Goal: Transaction & Acquisition: Purchase product/service

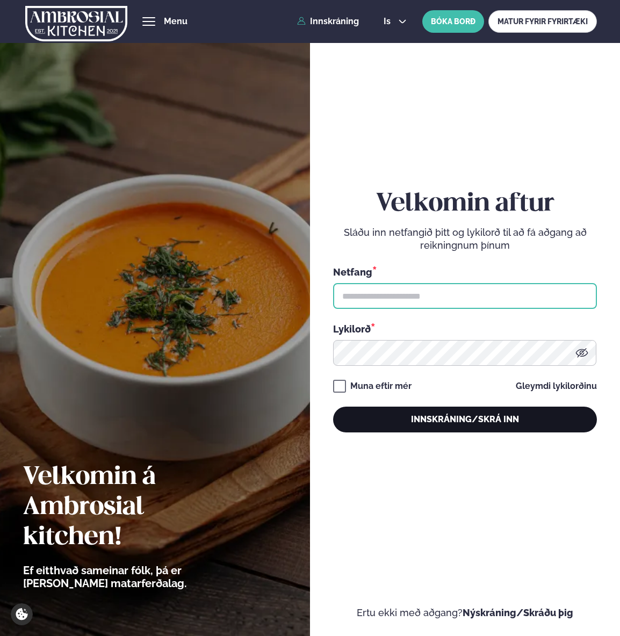
type input "**********"
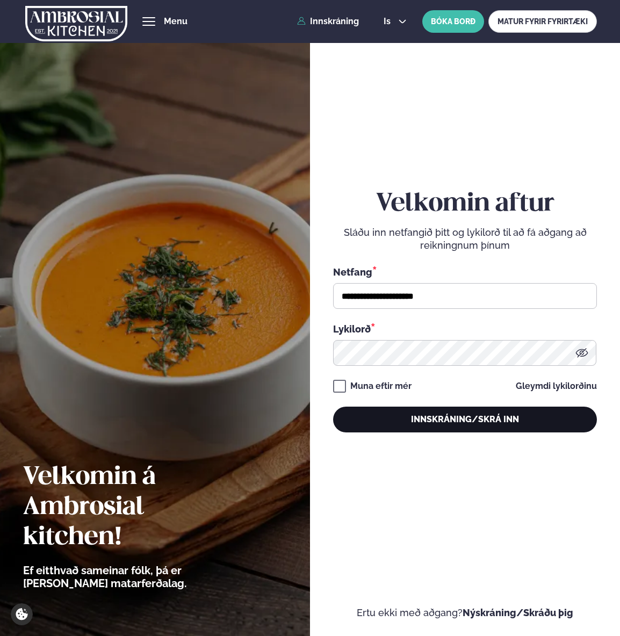
click at [497, 418] on button "Innskráning/Skrá inn" at bounding box center [465, 420] width 264 height 26
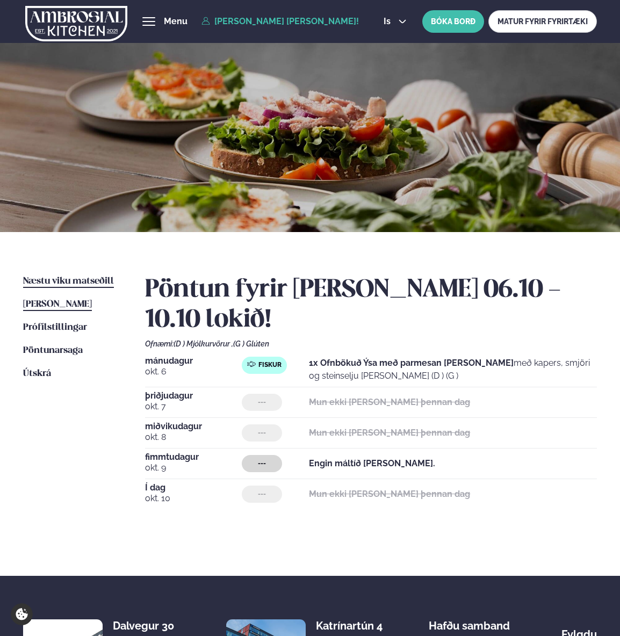
click at [70, 277] on span "Næstu viku matseðill" at bounding box center [68, 281] width 91 height 9
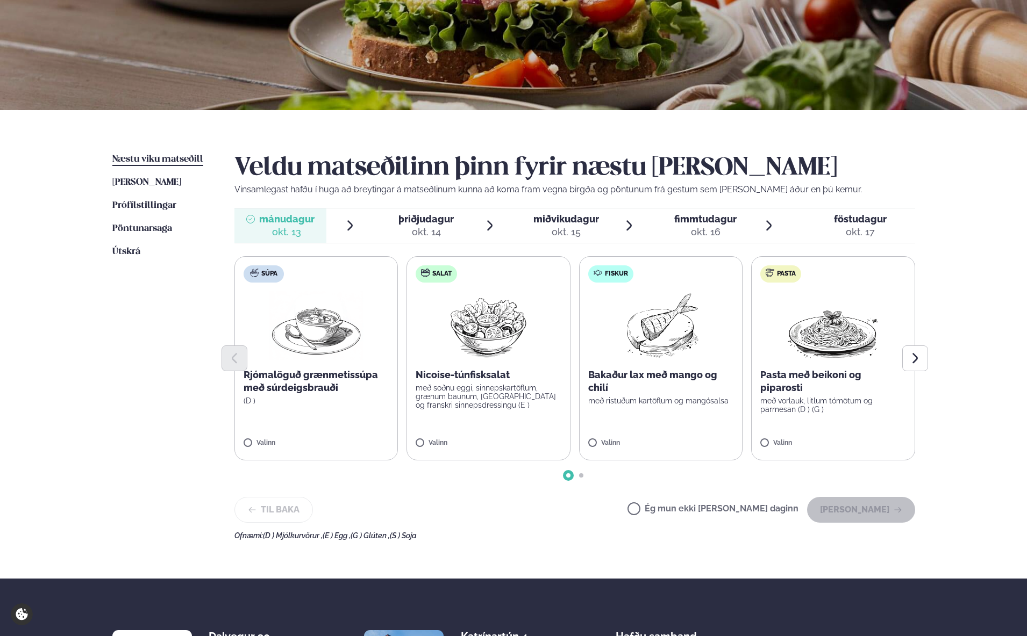
scroll to position [134, 0]
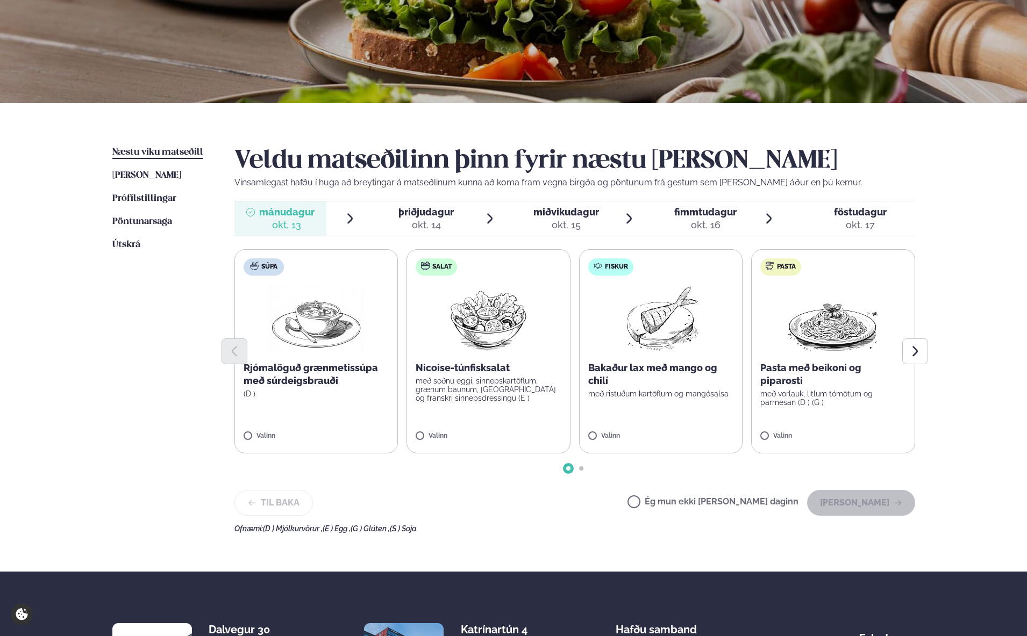
click at [620, 343] on div "Næstu [PERSON_NAME] matseðill Næsta vika [PERSON_NAME] matseðill [PERSON_NAME] …" at bounding box center [513, 337] width 867 height 469
click at [620, 352] on icon "Next slide" at bounding box center [914, 351] width 13 height 13
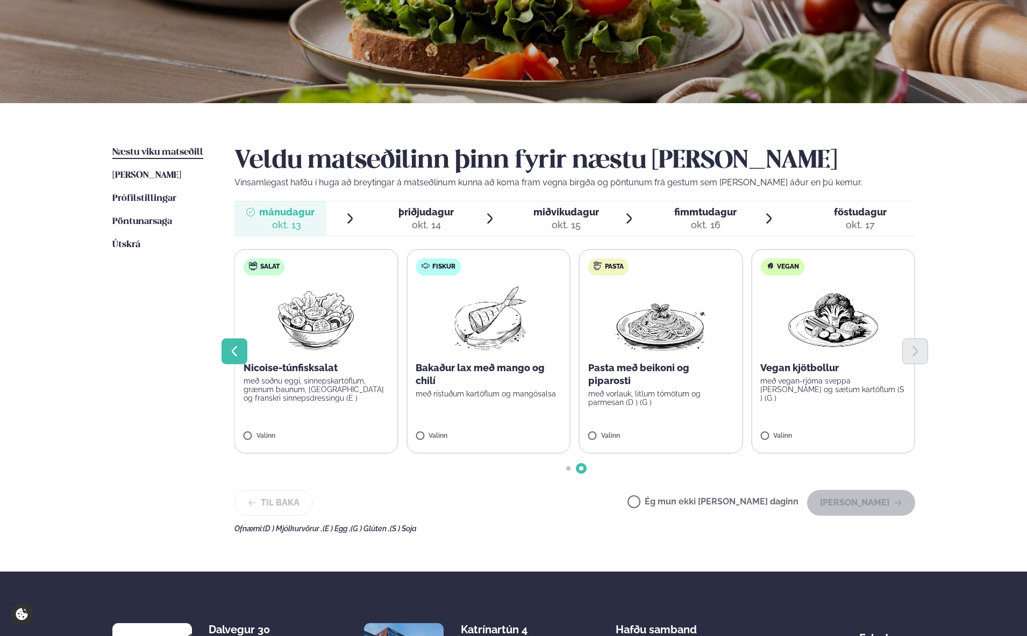
click at [231, 360] on button "Previous slide" at bounding box center [234, 352] width 26 height 26
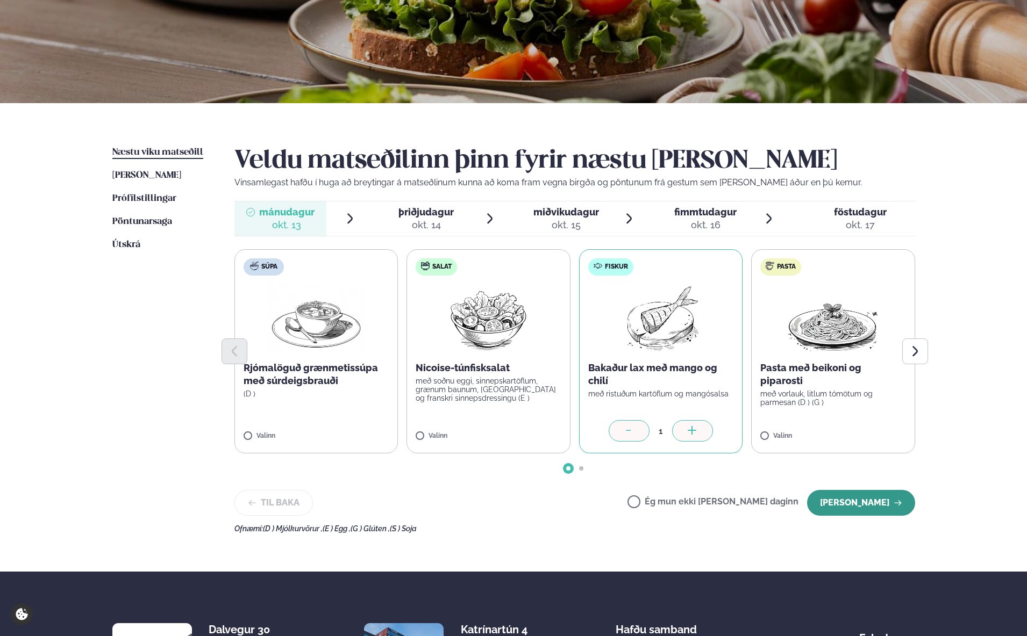
click at [620, 511] on button "[PERSON_NAME]" at bounding box center [861, 503] width 108 height 26
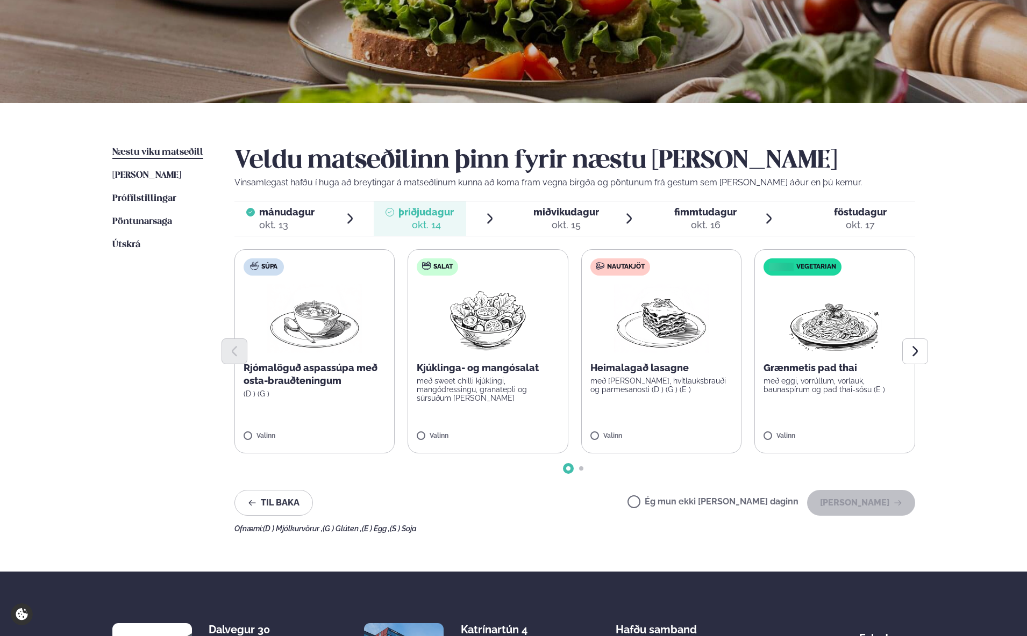
click at [620, 445] on label "Vegetarian Grænmetis pad thai með eggi, vorrúllum, vorlauk, baunaspírum og pad …" at bounding box center [834, 351] width 161 height 204
click at [620, 501] on icon "button" at bounding box center [897, 503] width 9 height 9
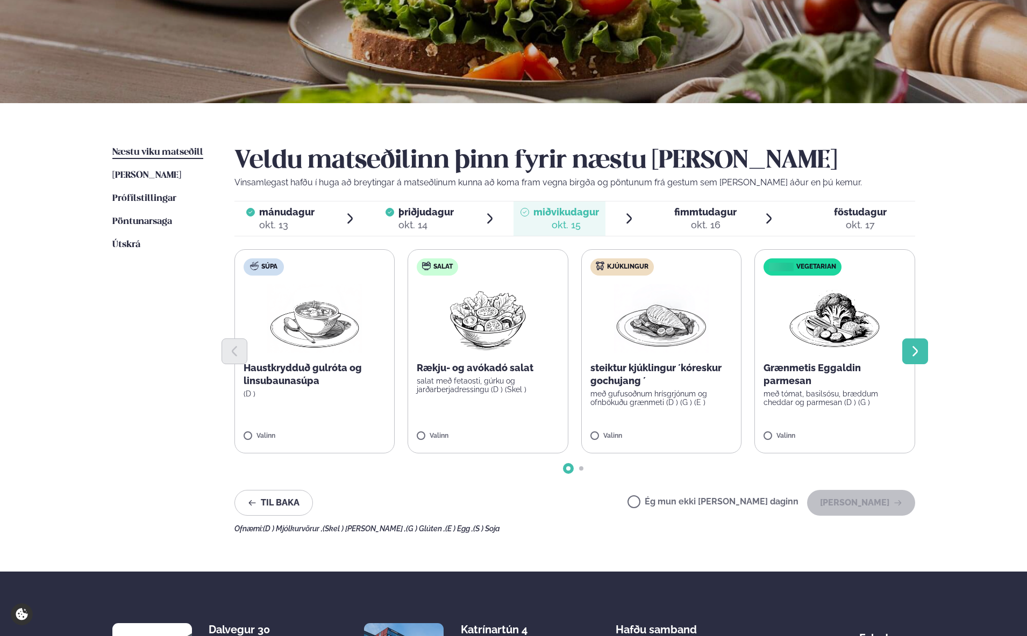
click at [620, 354] on button "Next slide" at bounding box center [915, 352] width 26 height 26
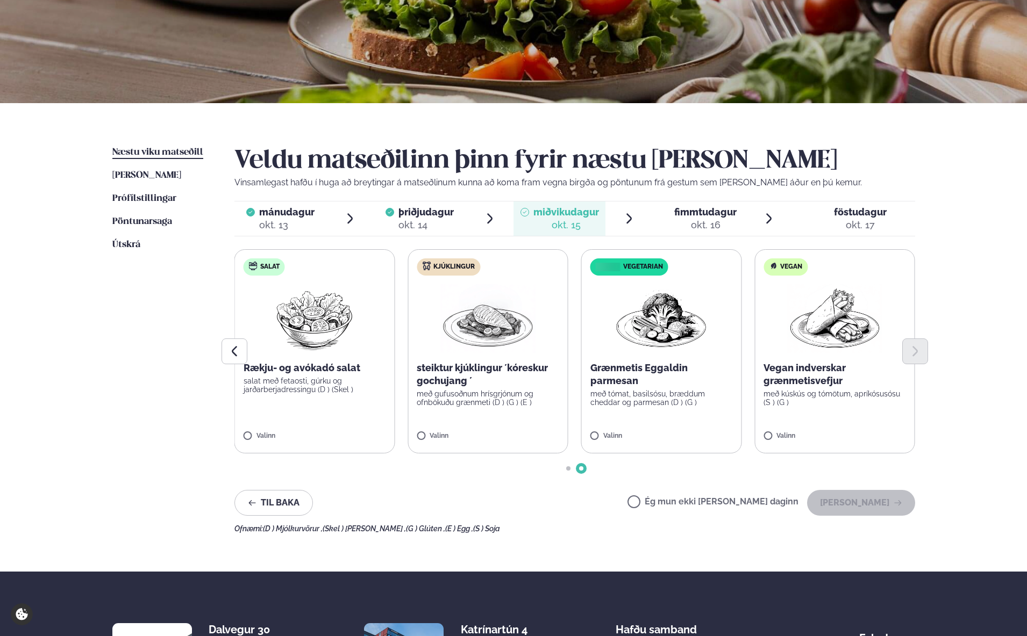
click at [620, 224] on div at bounding box center [665, 219] width 9 height 26
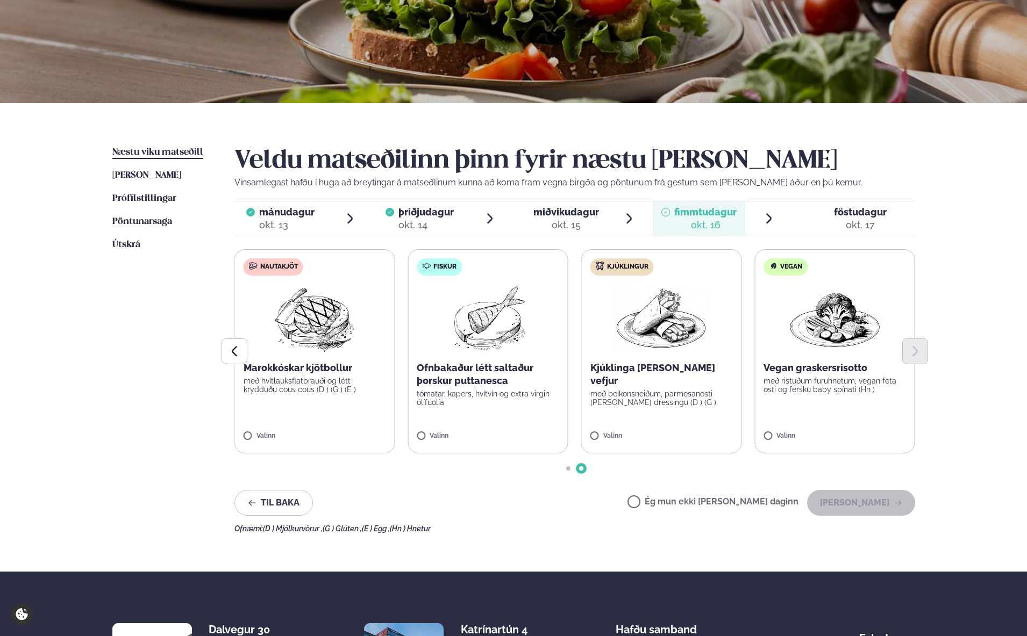
click at [446, 442] on div "Valinn" at bounding box center [488, 439] width 142 height 12
click at [620, 486] on div "Veldu matseðilinn þinn fyrir næstu [PERSON_NAME] Vinsamlegast hafðu í huga að b…" at bounding box center [574, 339] width 680 height 387
click at [620, 510] on button "[PERSON_NAME]" at bounding box center [861, 503] width 108 height 26
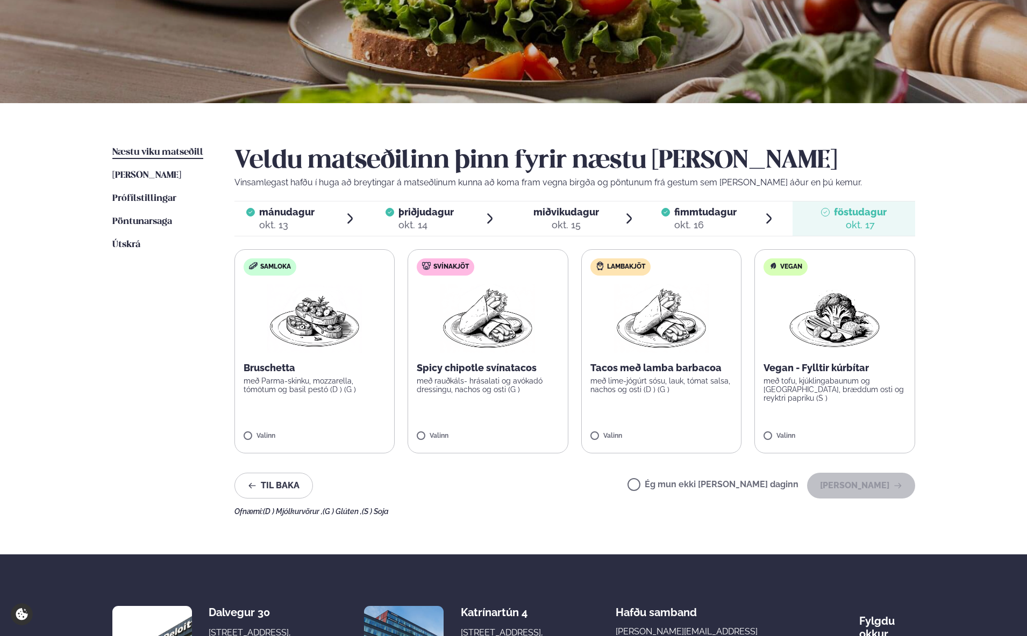
click at [156, 168] on ul "Næstu [PERSON_NAME] matseðill Næsta vika [PERSON_NAME] matseðill [PERSON_NAME] …" at bounding box center [162, 331] width 101 height 370
click at [153, 176] on span "[PERSON_NAME]" at bounding box center [146, 175] width 69 height 9
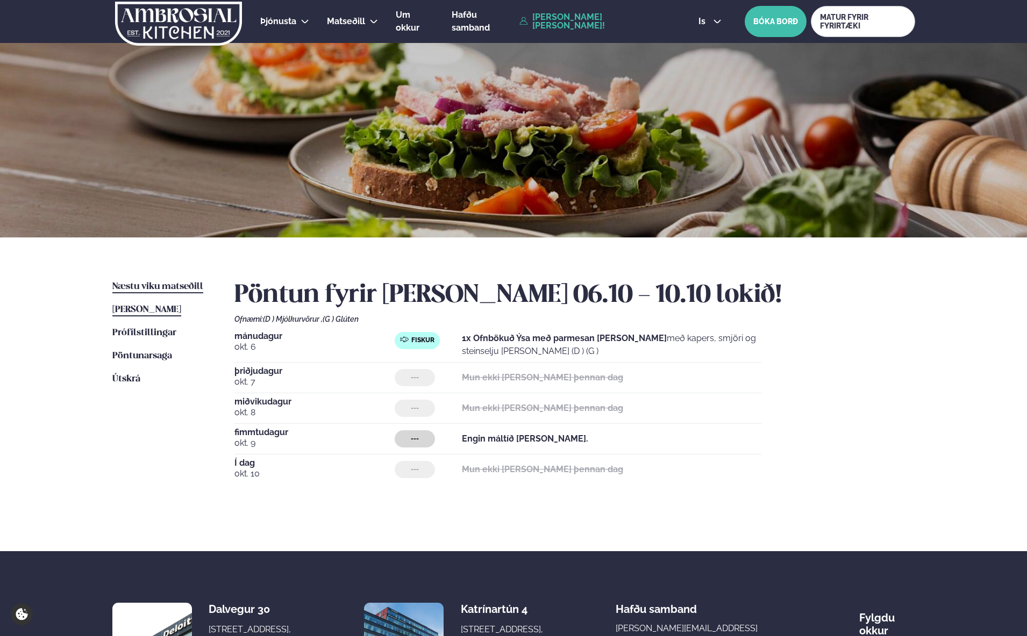
click at [170, 289] on span "Næstu viku matseðill" at bounding box center [157, 286] width 91 height 9
